Goal: Task Accomplishment & Management: Complete application form

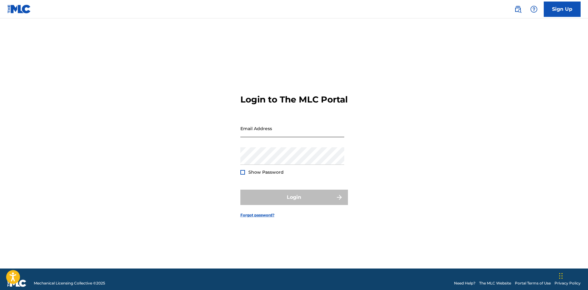
click at [249, 137] on input "Email Address" at bounding box center [292, 129] width 104 height 18
type input "[EMAIL_ADDRESS][DOMAIN_NAME]"
click at [450, 145] on div "Login to The MLC Portal Email Address [EMAIL_ADDRESS][DOMAIN_NAME] Password Sho…" at bounding box center [294, 151] width 430 height 235
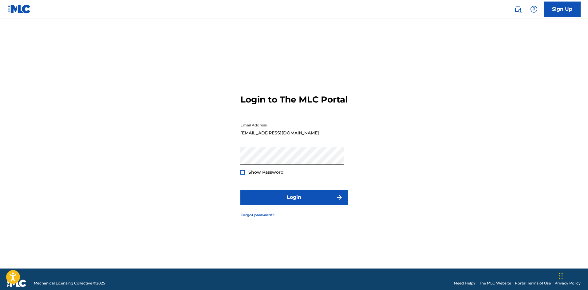
click at [242, 175] on div at bounding box center [242, 172] width 5 height 5
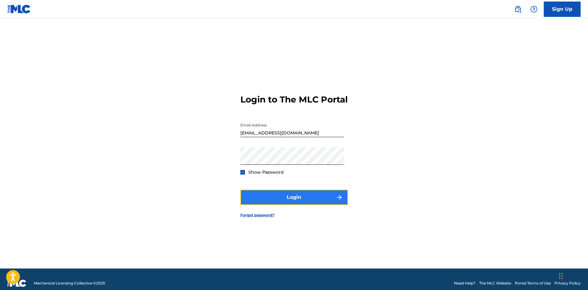
click at [294, 198] on button "Login" at bounding box center [294, 197] width 108 height 15
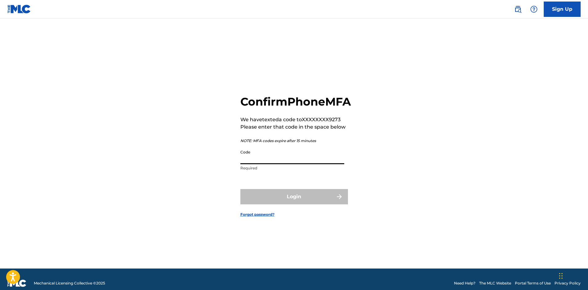
click at [276, 164] on input "Code" at bounding box center [292, 156] width 104 height 18
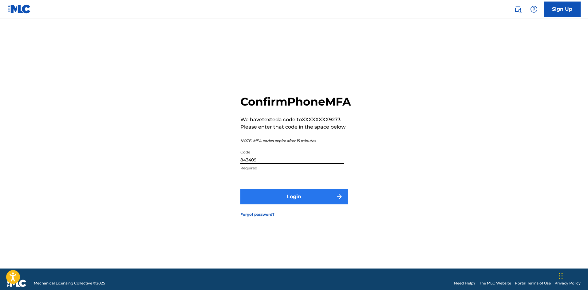
type input "843409"
click at [297, 205] on button "Login" at bounding box center [294, 196] width 108 height 15
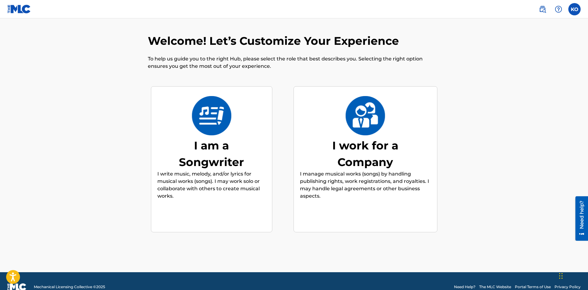
click at [233, 186] on p "I write music, melody, and/or lyrics for musical works (songs). I may work solo…" at bounding box center [211, 185] width 108 height 29
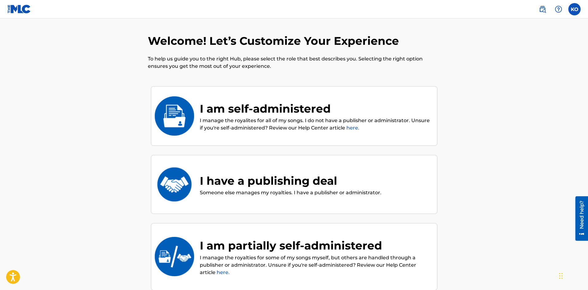
scroll to position [28, 0]
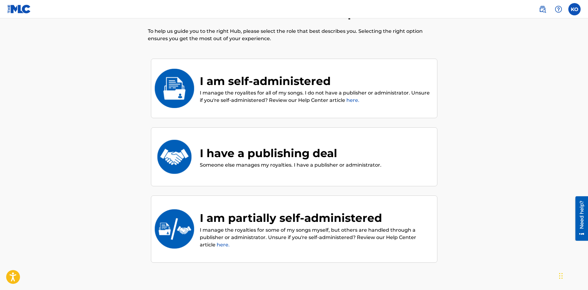
click at [411, 89] on p "I manage the royalites for all of my songs. I do not have a publisher or admini…" at bounding box center [315, 96] width 231 height 15
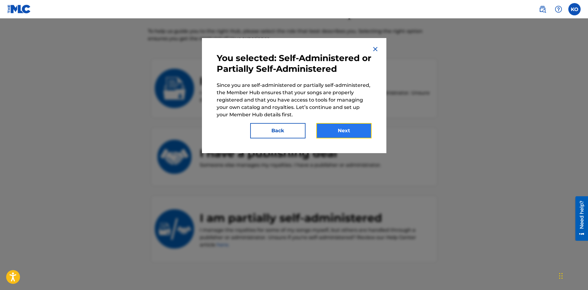
click at [351, 134] on button "Next" at bounding box center [343, 130] width 55 height 15
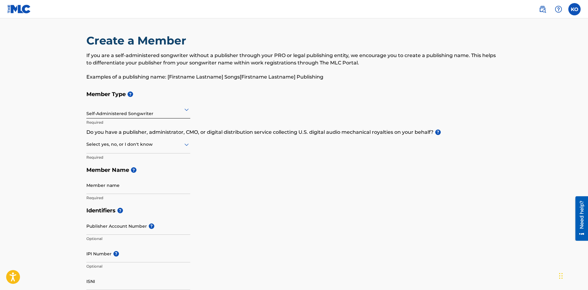
scroll to position [31, 0]
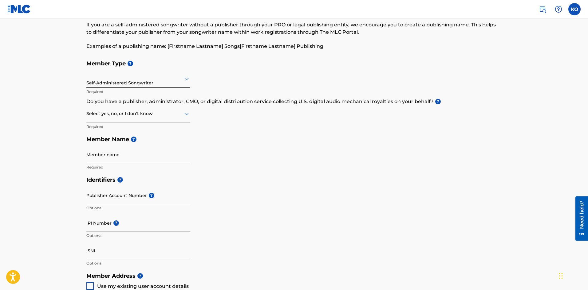
click at [187, 114] on icon at bounding box center [186, 114] width 4 height 2
click at [173, 133] on div "Yes" at bounding box center [138, 130] width 103 height 14
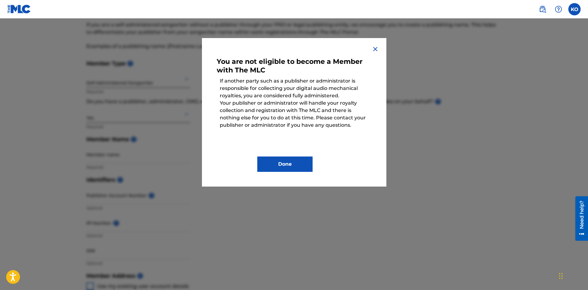
click at [375, 49] on img at bounding box center [374, 48] width 7 height 7
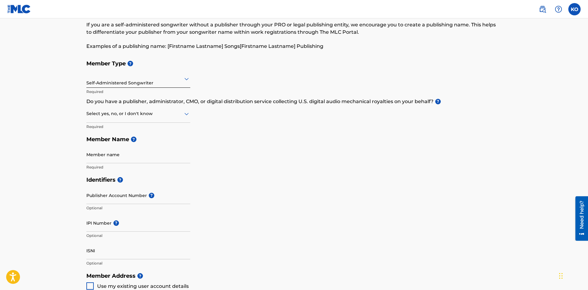
click at [185, 115] on icon at bounding box center [186, 113] width 7 height 7
click at [154, 144] on div "No" at bounding box center [138, 144] width 103 height 14
click at [139, 157] on input "Member name" at bounding box center [138, 155] width 104 height 18
type input "Kimberly Norrod"
type input "10501 Montwood Drive"
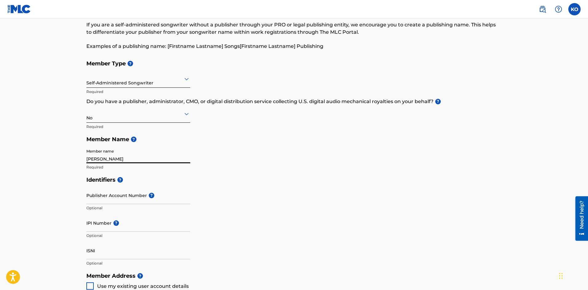
type input "Apt 15"
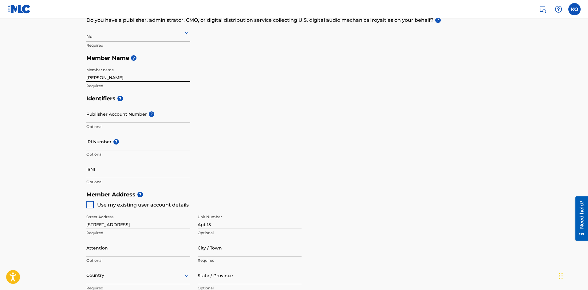
scroll to position [123, 0]
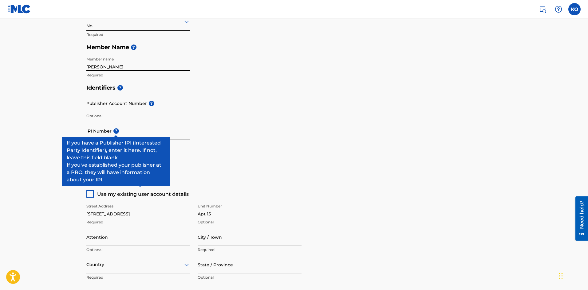
type input "[PERSON_NAME]"
click at [116, 131] on span "?" at bounding box center [116, 131] width 6 height 6
click at [116, 131] on input "IPI Number ?" at bounding box center [138, 131] width 104 height 18
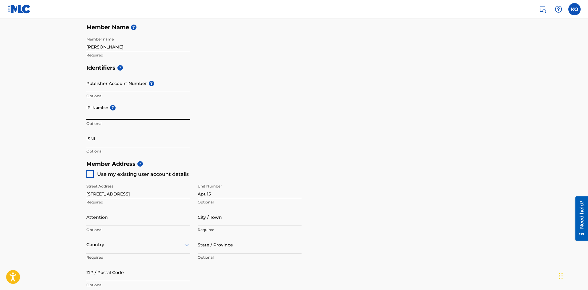
scroll to position [154, 0]
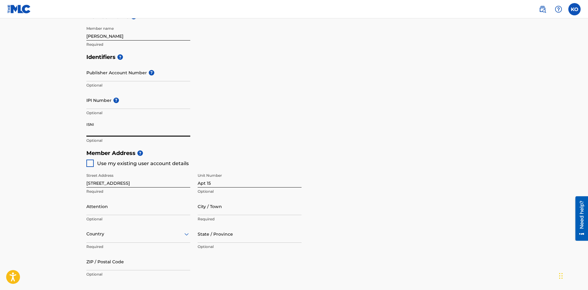
click at [113, 131] on input "ISNI" at bounding box center [138, 128] width 104 height 18
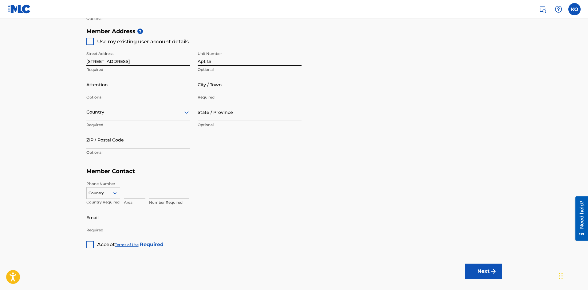
scroll to position [277, 0]
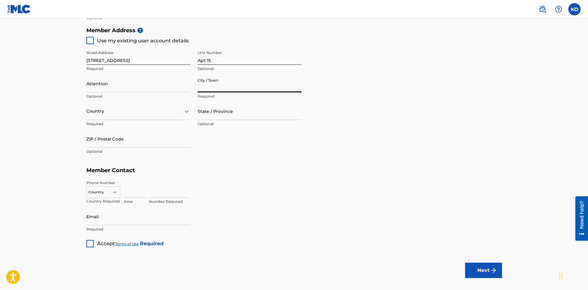
click at [237, 84] on input "City / Town" at bounding box center [250, 84] width 104 height 18
type input "EL PASO"
type input "Kimberly Norrod"
type input "United States"
type input "TX"
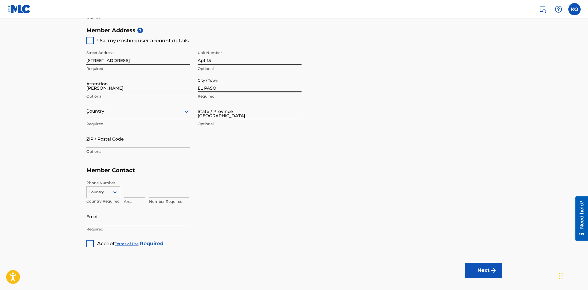
type input "79935"
type input "915"
type input "2299273"
type input "[EMAIL_ADDRESS][DOMAIN_NAME]"
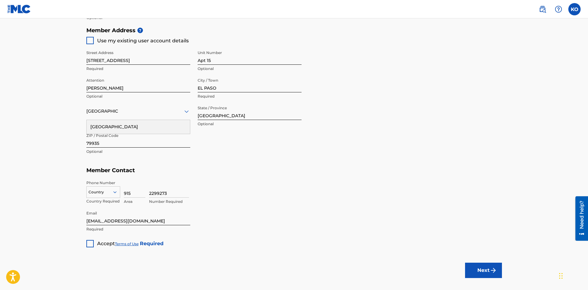
click at [175, 127] on div "United States" at bounding box center [138, 127] width 103 height 14
click at [248, 109] on div at bounding box center [250, 112] width 104 height 8
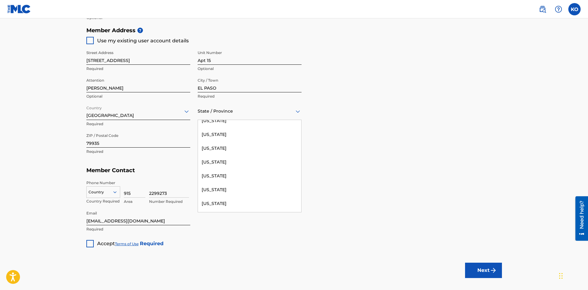
scroll to position [604, 0]
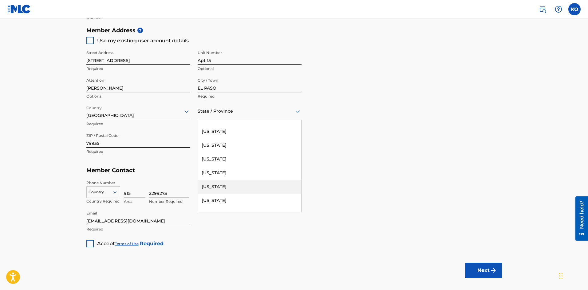
click at [222, 190] on div "Texas" at bounding box center [249, 187] width 103 height 14
click at [89, 245] on div at bounding box center [89, 243] width 7 height 7
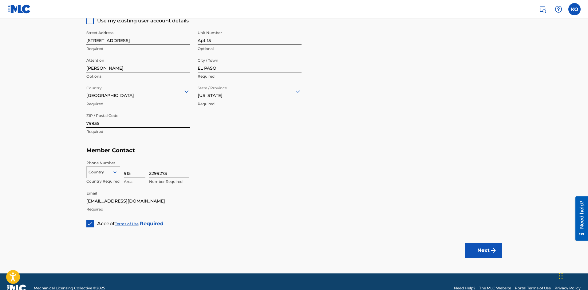
scroll to position [307, 0]
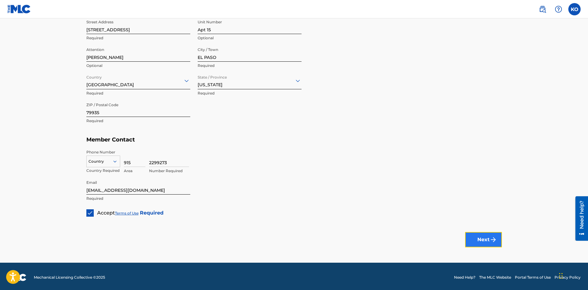
click at [475, 236] on button "Next" at bounding box center [483, 239] width 37 height 15
click at [116, 162] on icon at bounding box center [115, 162] width 6 height 6
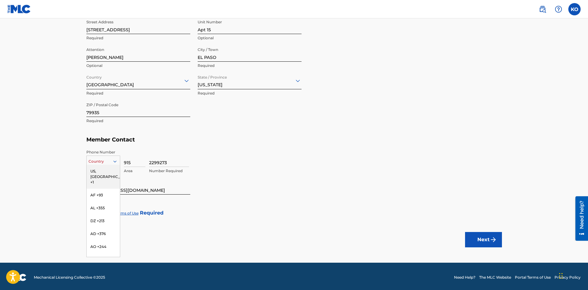
click at [108, 171] on div "US, CA +1" at bounding box center [103, 177] width 33 height 24
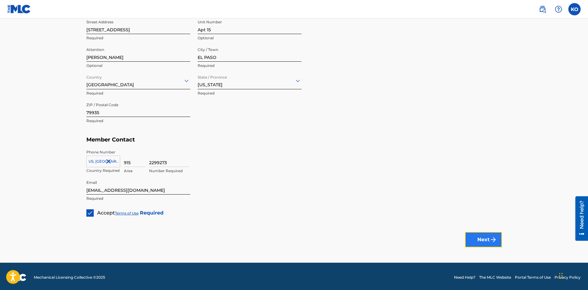
click at [484, 240] on button "Next" at bounding box center [483, 239] width 37 height 15
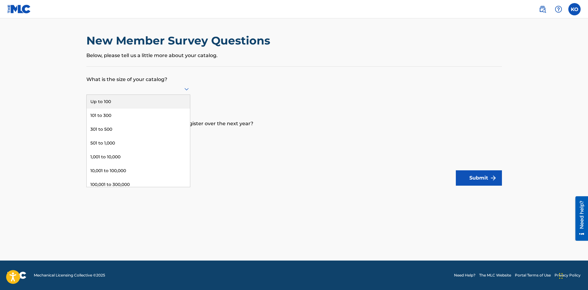
click at [187, 89] on icon at bounding box center [186, 88] width 7 height 7
click at [173, 101] on div "Up to 100" at bounding box center [138, 102] width 103 height 14
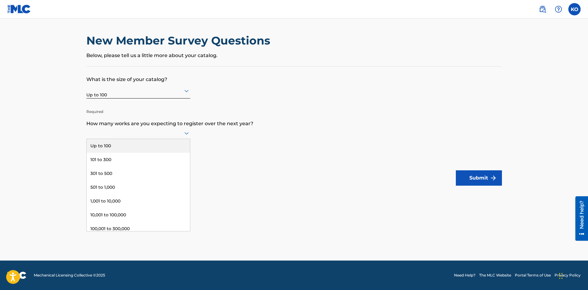
click at [187, 134] on icon at bounding box center [186, 133] width 4 height 2
click at [182, 144] on div "Up to 100" at bounding box center [138, 146] width 103 height 14
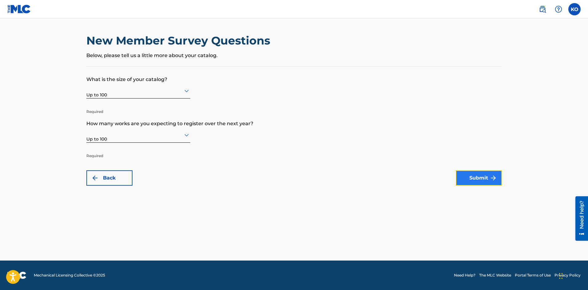
click at [495, 178] on img "submit" at bounding box center [492, 178] width 7 height 7
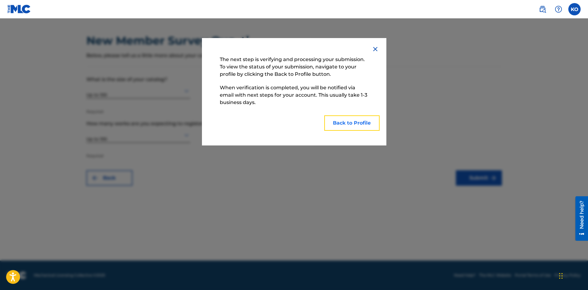
click at [354, 124] on button "Back to Profile" at bounding box center [351, 123] width 55 height 15
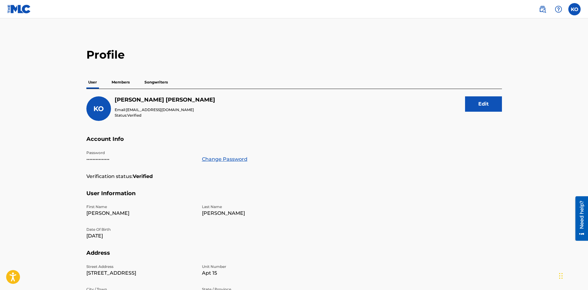
click at [126, 80] on p "Members" at bounding box center [121, 82] width 22 height 13
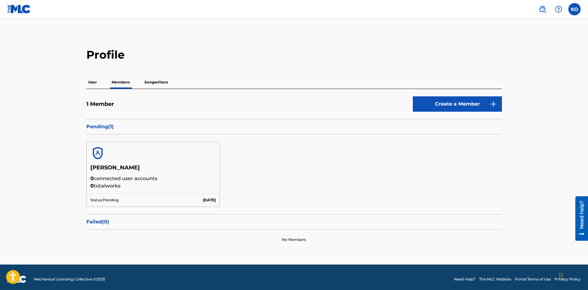
click at [159, 81] on p "Songwriters" at bounding box center [156, 82] width 27 height 13
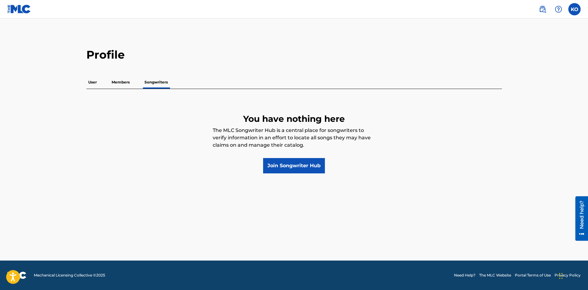
click at [119, 82] on p "Members" at bounding box center [121, 82] width 22 height 13
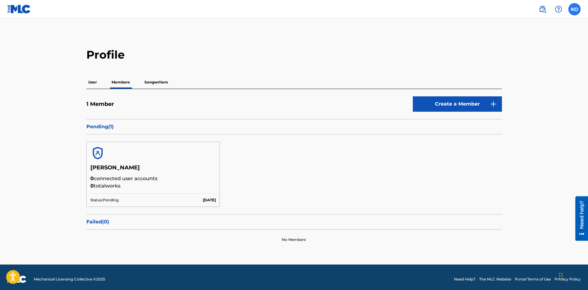
click at [573, 8] on label at bounding box center [574, 9] width 12 height 12
click at [574, 9] on input "KO [PERSON_NAME] [EMAIL_ADDRESS][DOMAIN_NAME] Notification Preferences Profile …" at bounding box center [574, 9] width 0 height 0
click at [521, 77] on div "Notification Preferences Profile Log out" at bounding box center [542, 76] width 76 height 41
click at [574, 9] on input "KO [PERSON_NAME] [EMAIL_ADDRESS][DOMAIN_NAME] Notification Preferences Profile …" at bounding box center [574, 9] width 0 height 0
click at [513, 74] on link "Profile" at bounding box center [514, 77] width 12 height 6
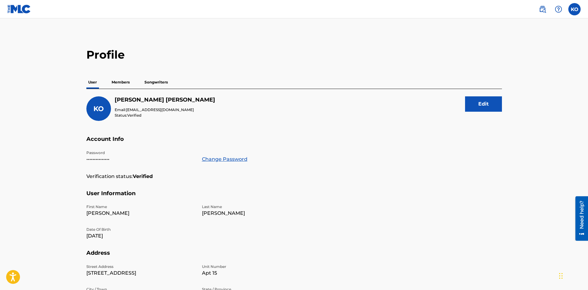
click at [122, 83] on p "Members" at bounding box center [121, 82] width 22 height 13
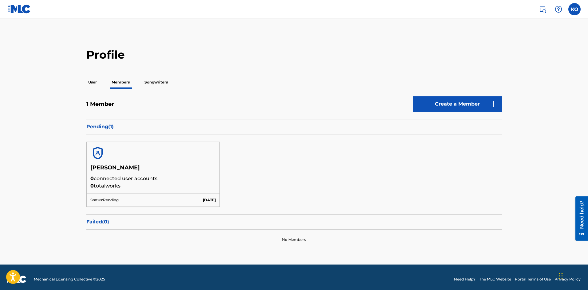
click at [154, 83] on p "Songwriters" at bounding box center [156, 82] width 27 height 13
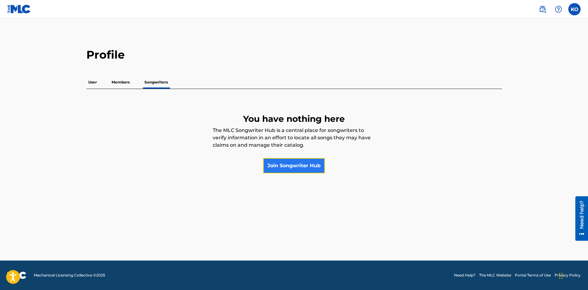
click at [287, 168] on link "Join Songwriter Hub" at bounding box center [294, 165] width 62 height 15
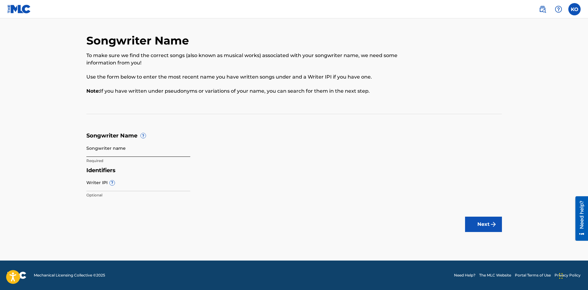
click at [105, 151] on input "Songwriter name" at bounding box center [138, 149] width 104 height 18
type input "[PERSON_NAME]"
click at [480, 222] on button "Next" at bounding box center [483, 224] width 37 height 15
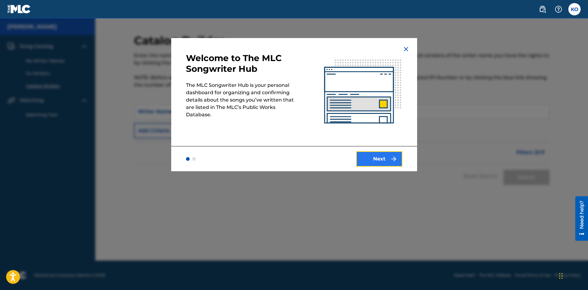
click at [383, 163] on button "Next" at bounding box center [379, 158] width 46 height 15
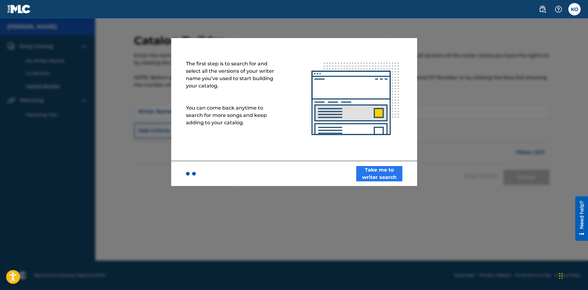
click at [383, 163] on div "Take me to writer search" at bounding box center [294, 173] width 246 height 25
click at [383, 152] on img at bounding box center [355, 99] width 123 height 123
click at [382, 170] on button "Take me to writer search" at bounding box center [379, 173] width 46 height 15
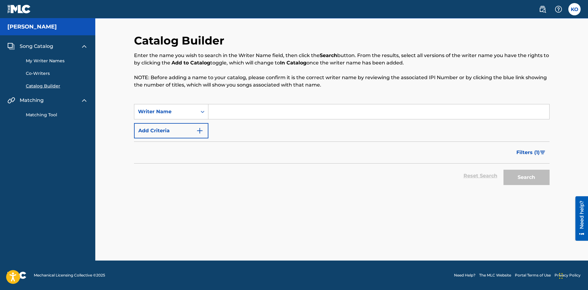
click at [257, 111] on input "Search Form" at bounding box center [378, 111] width 341 height 15
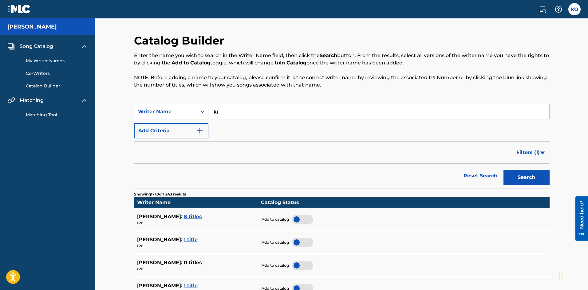
type input "k"
type input "[PERSON_NAME]"
click at [517, 180] on button "Search" at bounding box center [526, 177] width 46 height 15
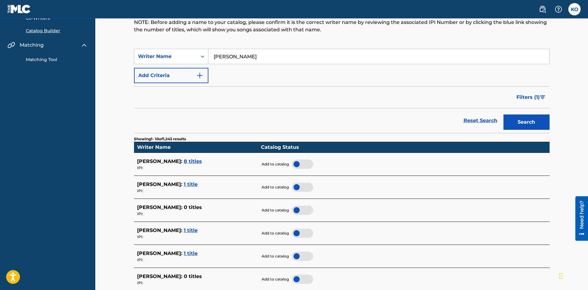
scroll to position [53, 0]
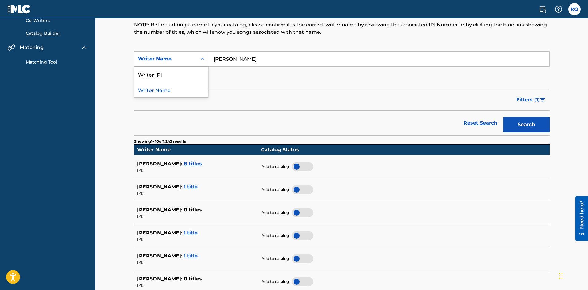
click at [202, 61] on icon "Search Form" at bounding box center [202, 59] width 6 height 6
click at [155, 92] on div "Writer Name" at bounding box center [171, 89] width 74 height 15
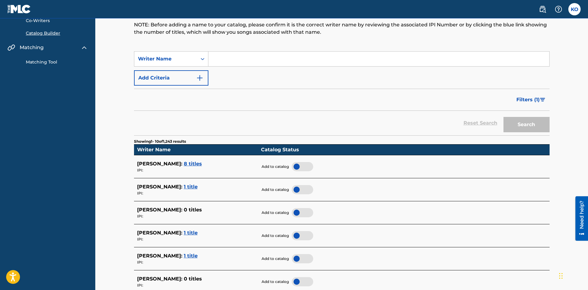
click at [240, 61] on input "Search Form" at bounding box center [378, 59] width 341 height 15
click at [528, 123] on button "Search" at bounding box center [526, 124] width 46 height 15
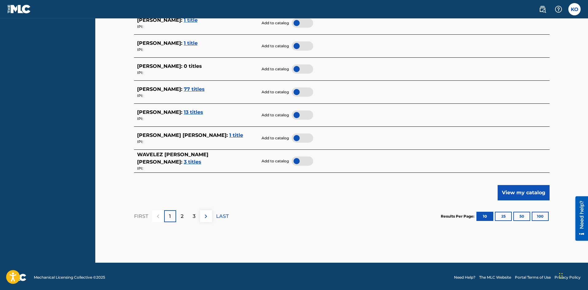
scroll to position [268, 0]
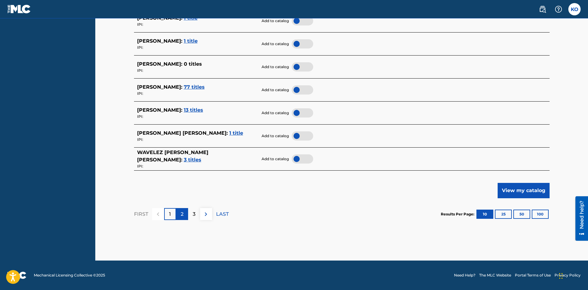
click at [183, 216] on p "2" at bounding box center [182, 214] width 3 height 7
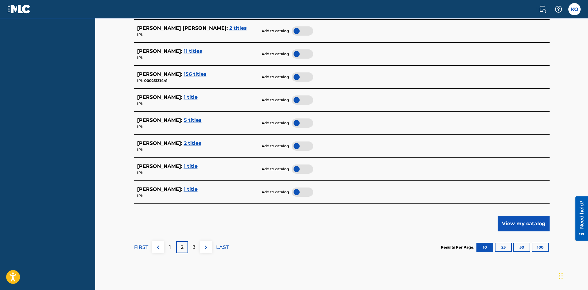
scroll to position [246, 0]
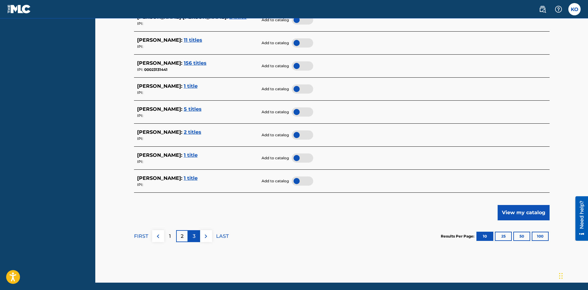
click at [193, 237] on p "3" at bounding box center [194, 236] width 3 height 7
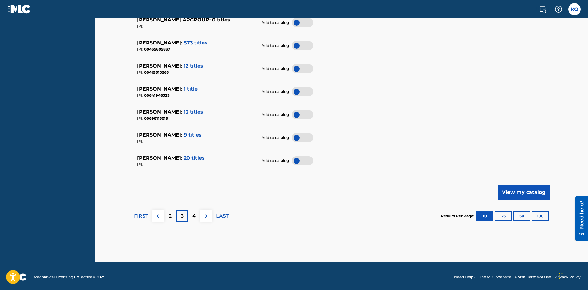
scroll to position [268, 0]
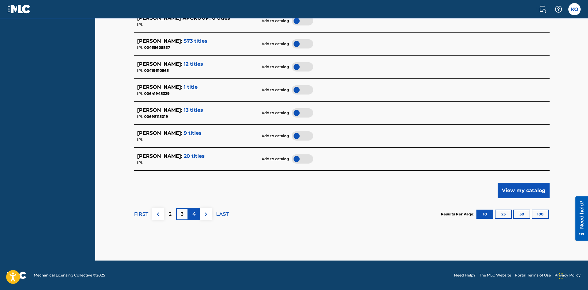
click at [197, 218] on div "4" at bounding box center [194, 214] width 12 height 12
click at [198, 215] on div "5" at bounding box center [194, 214] width 12 height 12
click at [198, 214] on div "6" at bounding box center [194, 214] width 12 height 12
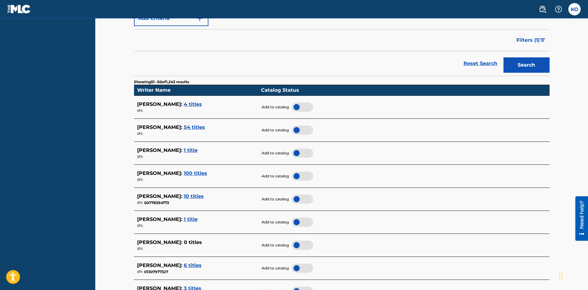
scroll to position [0, 0]
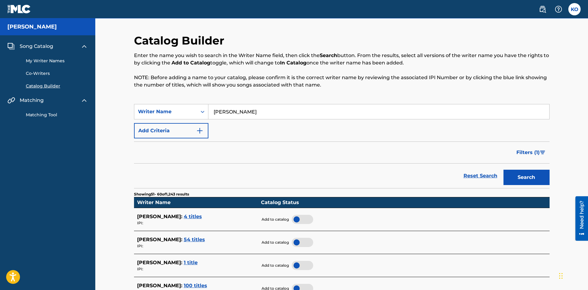
click at [248, 111] on input "[PERSON_NAME]" at bounding box center [378, 111] width 341 height 15
type input "K"
click at [222, 110] on input "Search Form" at bounding box center [378, 111] width 341 height 15
click at [389, 160] on div "Filters ( 1 )" at bounding box center [341, 153] width 415 height 22
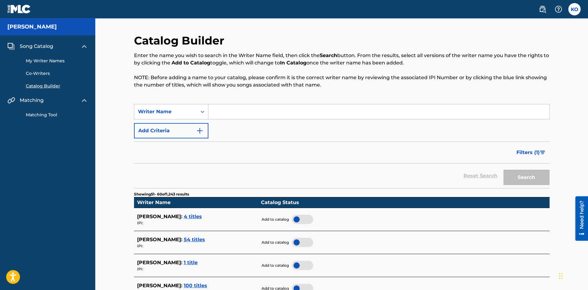
click at [83, 46] on img at bounding box center [84, 46] width 7 height 7
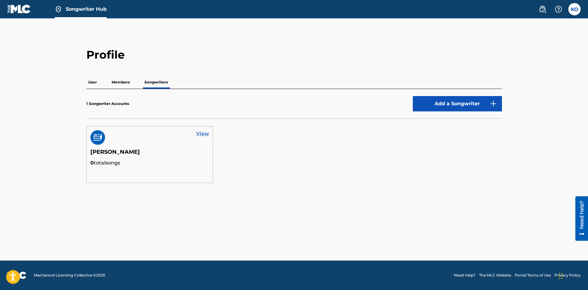
click at [203, 133] on link "View" at bounding box center [202, 133] width 13 height 7
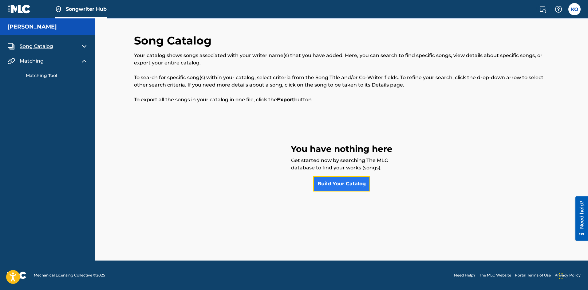
click at [344, 184] on link "Build Your Catalog" at bounding box center [341, 183] width 57 height 15
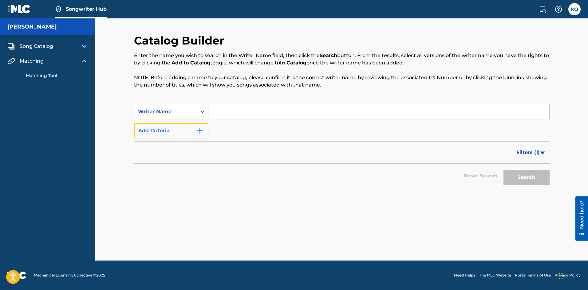
click at [200, 131] on img "Search Form" at bounding box center [199, 130] width 7 height 7
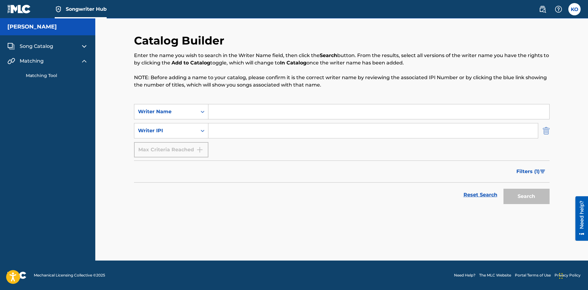
click at [548, 132] on img "Search Form" at bounding box center [546, 130] width 7 height 15
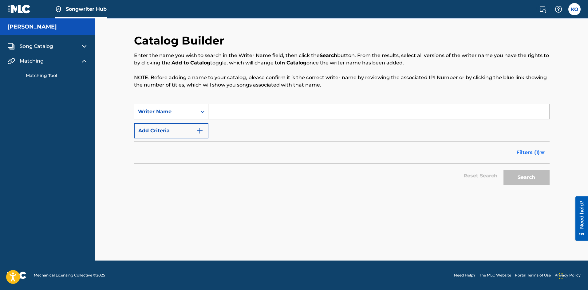
click at [535, 151] on span "Filters ( 1 )" at bounding box center [527, 152] width 23 height 7
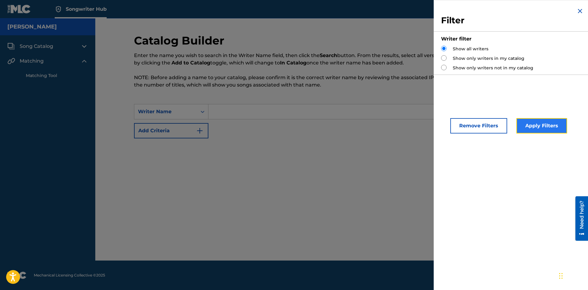
click at [544, 127] on button "Apply Filters" at bounding box center [541, 125] width 51 height 15
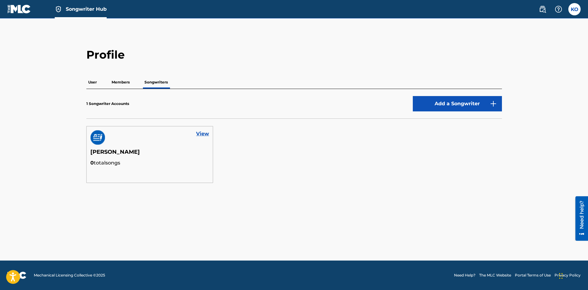
click at [118, 79] on p "Members" at bounding box center [121, 82] width 22 height 13
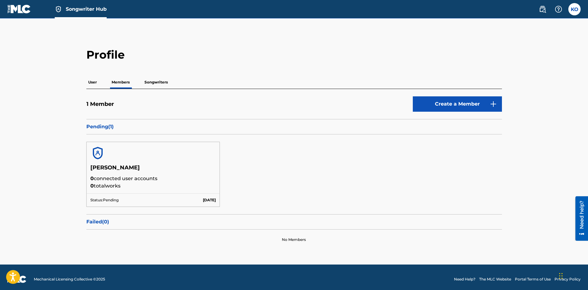
click at [90, 83] on p "User" at bounding box center [92, 82] width 12 height 13
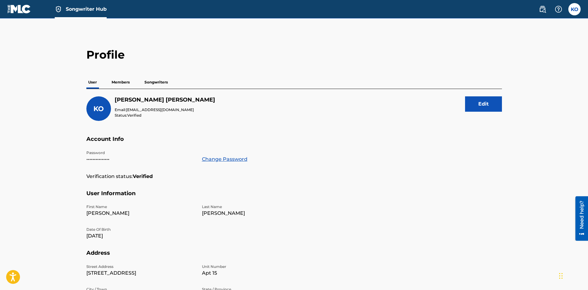
click at [121, 83] on p "Members" at bounding box center [121, 82] width 22 height 13
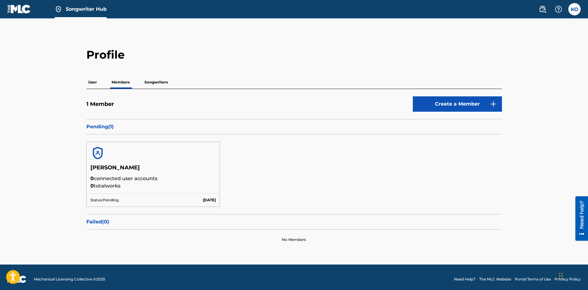
click at [75, 10] on span "Songwriter Hub" at bounding box center [86, 9] width 41 height 7
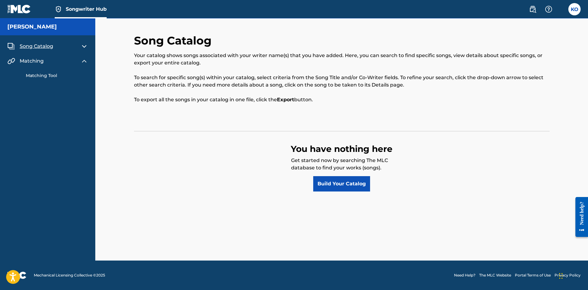
click at [84, 61] on img at bounding box center [84, 60] width 7 height 7
click at [84, 47] on img at bounding box center [84, 46] width 7 height 7
click at [57, 58] on link "My Writer Names" at bounding box center [57, 61] width 62 height 6
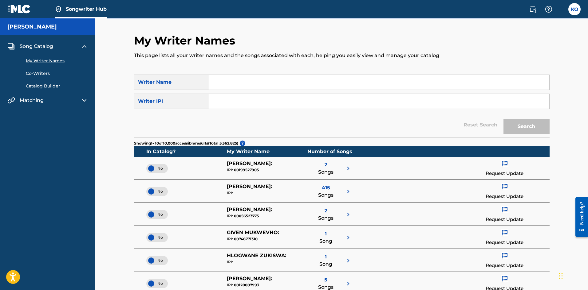
click at [240, 84] on input "Search Form" at bounding box center [378, 82] width 341 height 15
type input "[PERSON_NAME]"
click at [536, 127] on button "Search" at bounding box center [526, 126] width 46 height 15
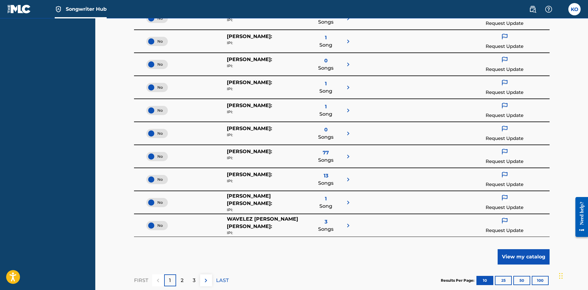
scroll to position [154, 0]
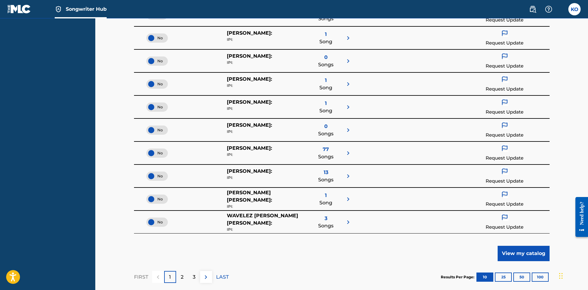
click at [347, 153] on img at bounding box center [347, 153] width 7 height 7
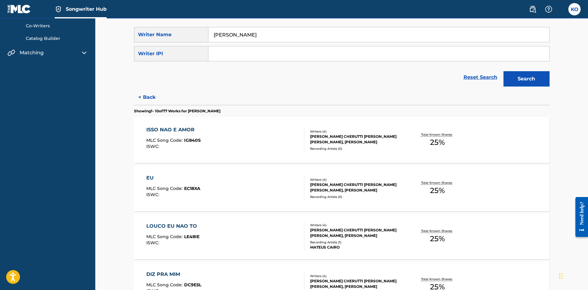
scroll to position [0, 0]
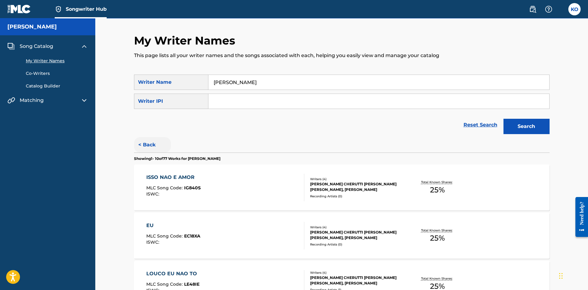
click at [145, 146] on button "< Back" at bounding box center [152, 144] width 37 height 15
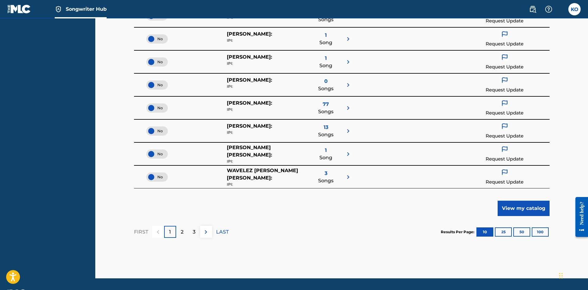
scroll to position [215, 0]
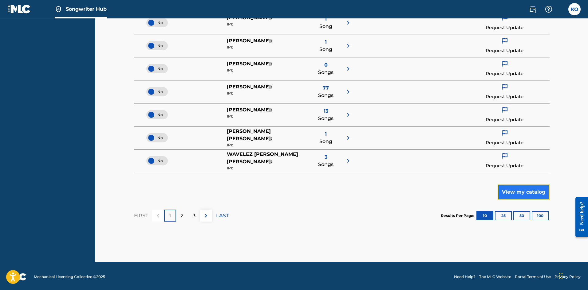
click at [530, 191] on button "View my catalog" at bounding box center [523, 192] width 52 height 15
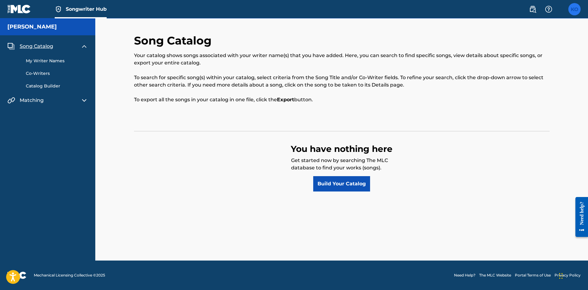
click at [572, 7] on label at bounding box center [574, 9] width 12 height 12
click at [574, 9] on input "KO [PERSON_NAME] [EMAIL_ADDRESS][DOMAIN_NAME] Notification Preferences Profile …" at bounding box center [574, 9] width 0 height 0
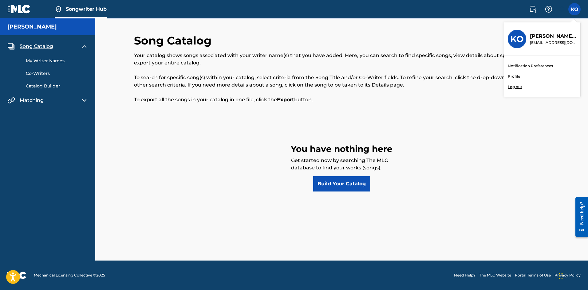
click at [549, 66] on link "Notification Preferences" at bounding box center [530, 66] width 45 height 6
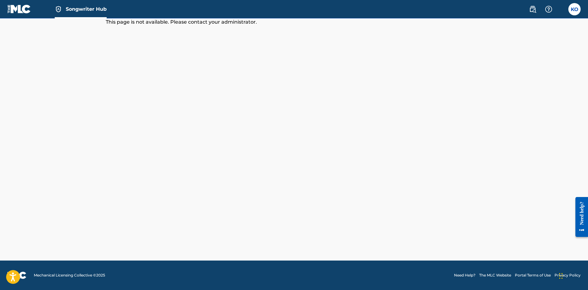
click at [71, 10] on span "Songwriter Hub" at bounding box center [86, 9] width 41 height 7
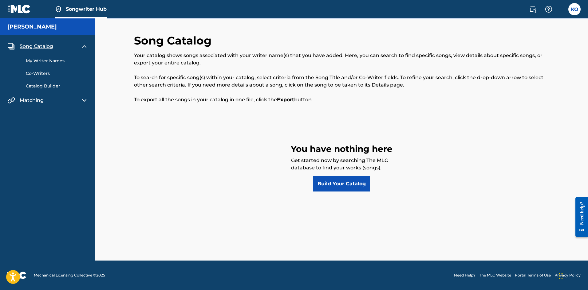
click at [12, 12] on img at bounding box center [19, 9] width 24 height 9
click at [27, 26] on h5 "[PERSON_NAME]" at bounding box center [31, 26] width 49 height 7
click at [29, 12] on img at bounding box center [19, 9] width 24 height 9
click at [532, 10] on img at bounding box center [532, 9] width 7 height 7
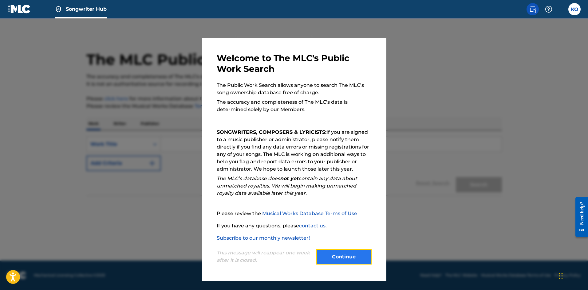
click at [345, 258] on button "Continue" at bounding box center [343, 257] width 55 height 15
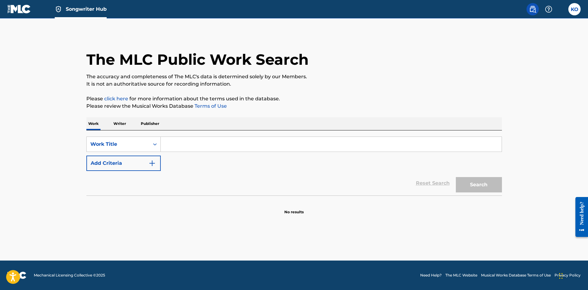
click at [532, 11] on img at bounding box center [532, 9] width 7 height 7
click at [153, 123] on p "Publisher" at bounding box center [150, 123] width 22 height 13
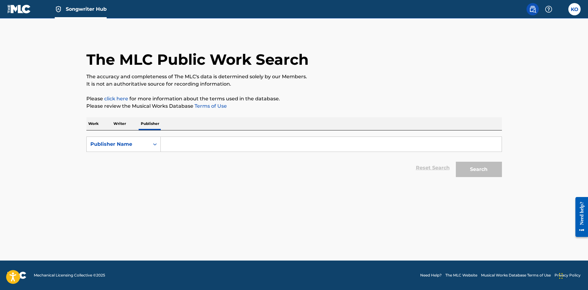
click at [187, 147] on input "Search Form" at bounding box center [331, 144] width 341 height 15
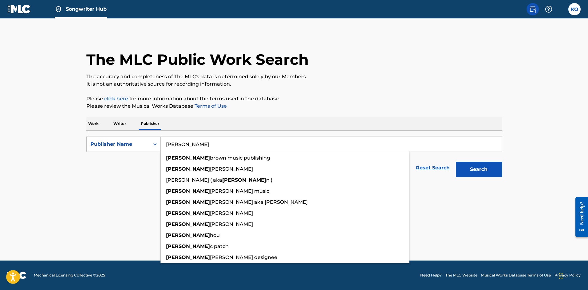
click at [199, 145] on input "[PERSON_NAME]" at bounding box center [331, 144] width 341 height 15
click at [205, 146] on input "[PERSON_NAME]" at bounding box center [331, 144] width 341 height 15
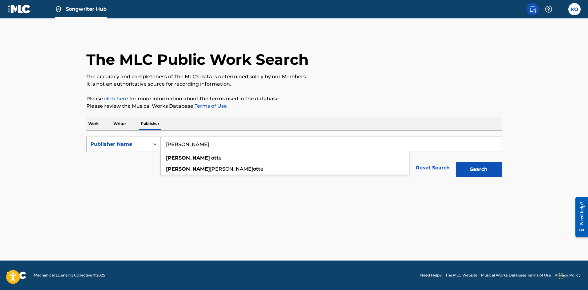
type input "[PERSON_NAME]"
click at [456, 162] on button "Search" at bounding box center [479, 169] width 46 height 15
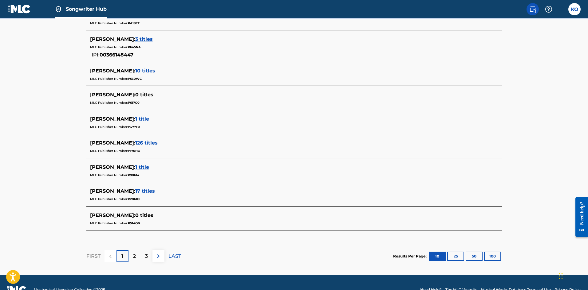
scroll to position [238, 0]
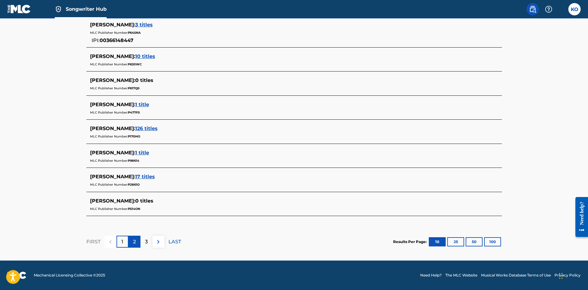
click at [132, 242] on div "2" at bounding box center [134, 242] width 12 height 12
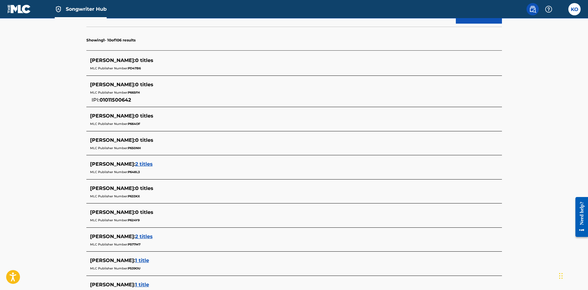
scroll to position [215, 0]
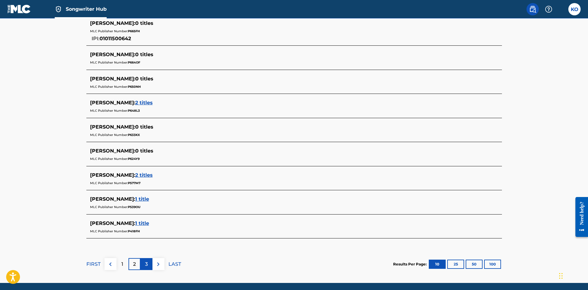
click at [145, 265] on p "3" at bounding box center [146, 264] width 3 height 7
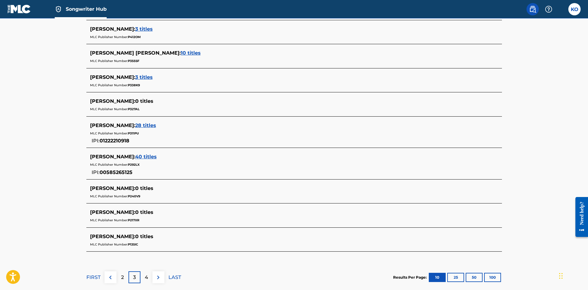
scroll to position [245, 0]
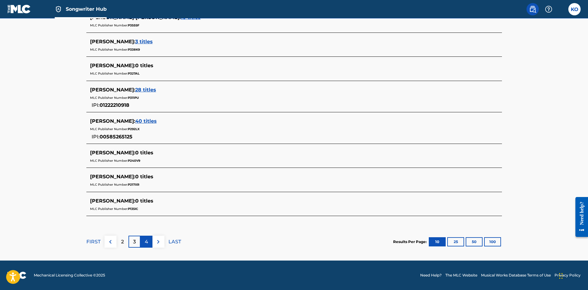
click at [145, 240] on p "4" at bounding box center [146, 241] width 3 height 7
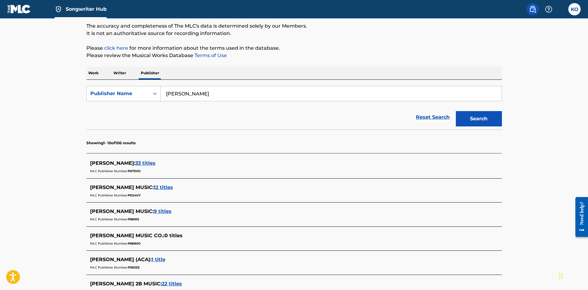
scroll to position [61, 0]
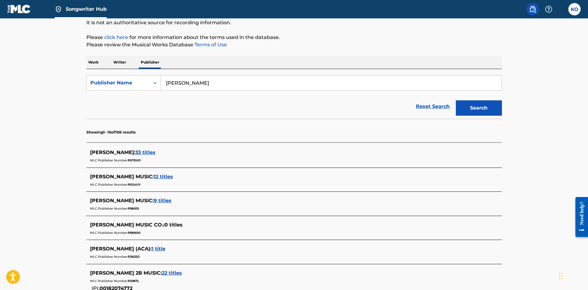
click at [154, 177] on span "12 titles" at bounding box center [163, 177] width 19 height 6
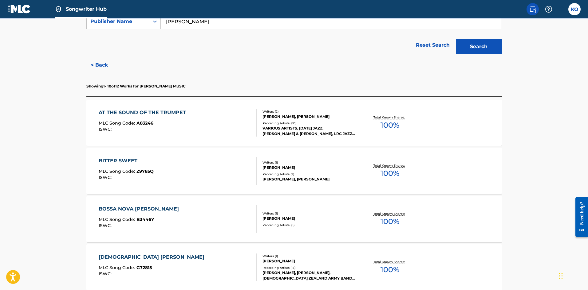
scroll to position [0, 0]
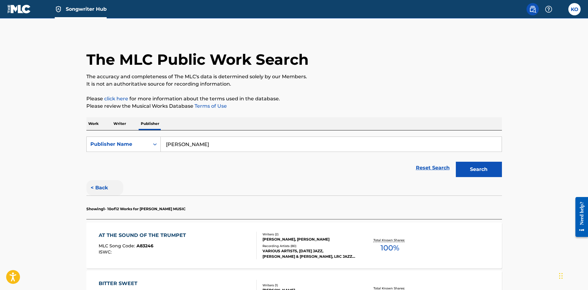
click at [96, 190] on button "< Back" at bounding box center [104, 187] width 37 height 15
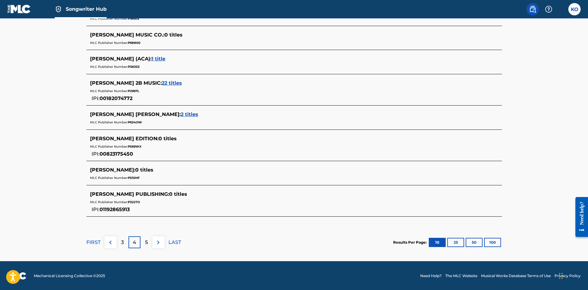
scroll to position [252, 0]
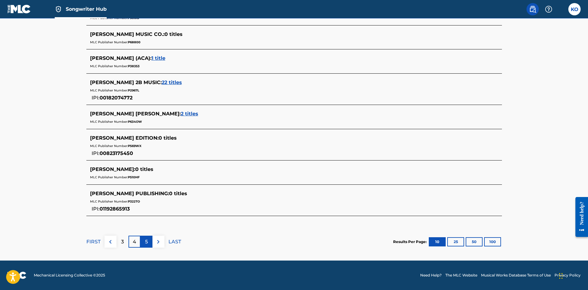
click at [147, 241] on p "5" at bounding box center [146, 241] width 3 height 7
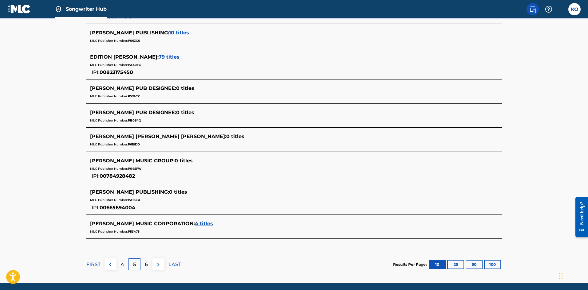
scroll to position [267, 0]
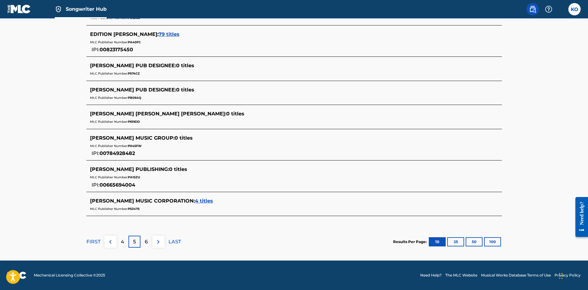
click at [195, 203] on span "4 titles" at bounding box center [204, 201] width 18 height 6
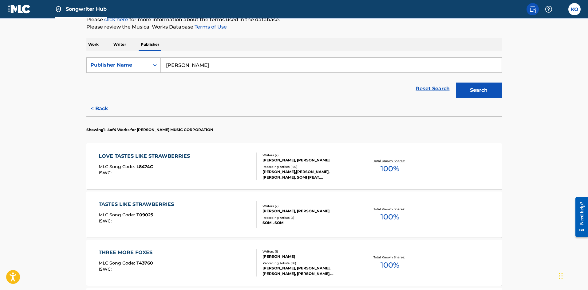
scroll to position [72, 0]
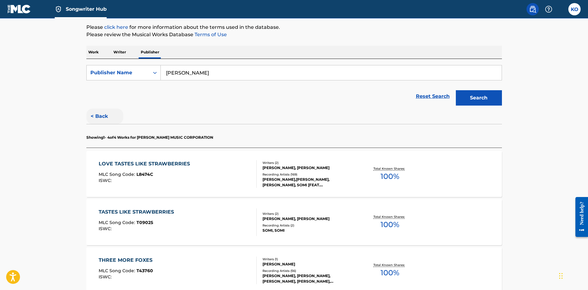
click at [100, 115] on button "< Back" at bounding box center [104, 116] width 37 height 15
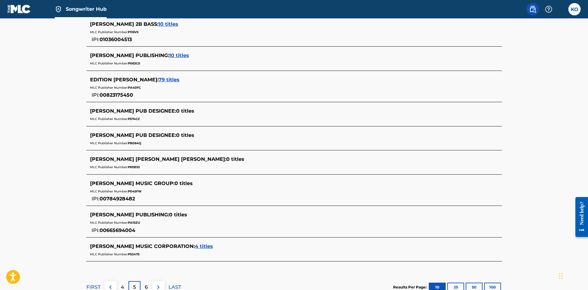
scroll to position [267, 0]
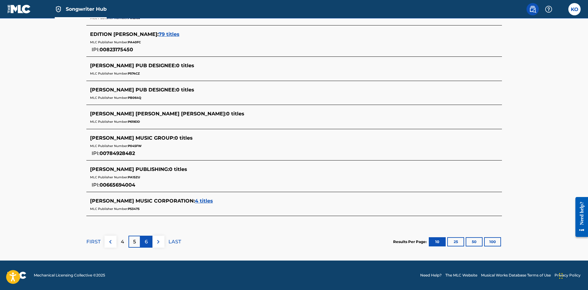
click at [147, 240] on p "6" at bounding box center [146, 241] width 3 height 7
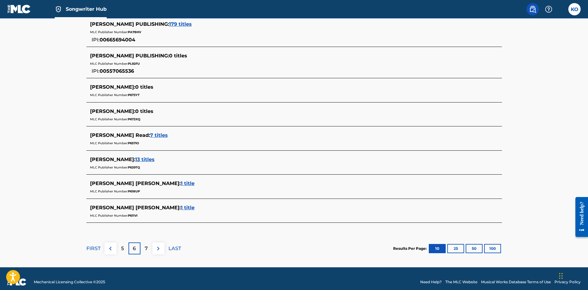
scroll to position [245, 0]
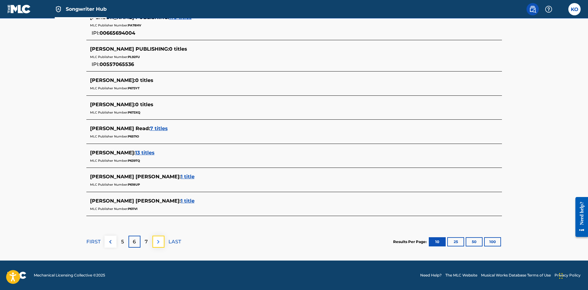
click at [156, 242] on img at bounding box center [158, 241] width 7 height 7
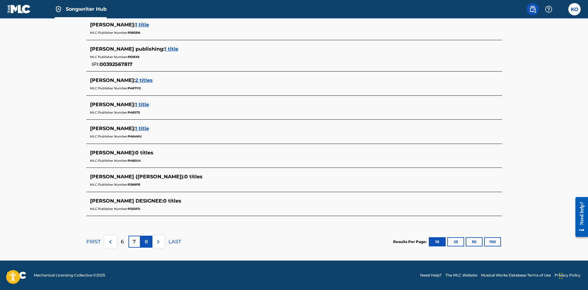
click at [150, 241] on div "8" at bounding box center [146, 242] width 12 height 12
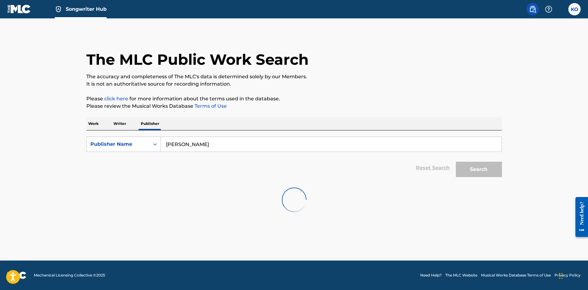
scroll to position [0, 0]
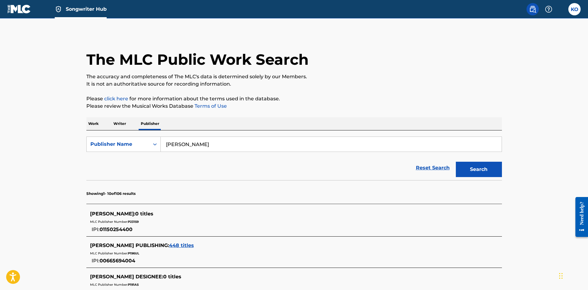
drag, startPoint x: 209, startPoint y: 147, endPoint x: 160, endPoint y: 138, distance: 50.0
click at [161, 138] on input "[PERSON_NAME]" at bounding box center [331, 144] width 341 height 15
